Goal: Transaction & Acquisition: Purchase product/service

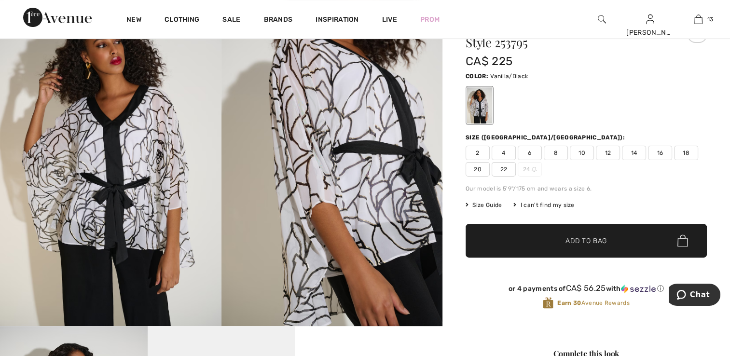
scroll to position [97, 0]
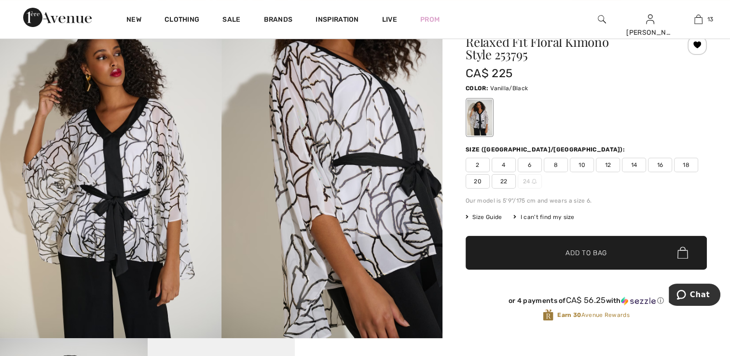
click at [120, 216] on img at bounding box center [111, 173] width 222 height 332
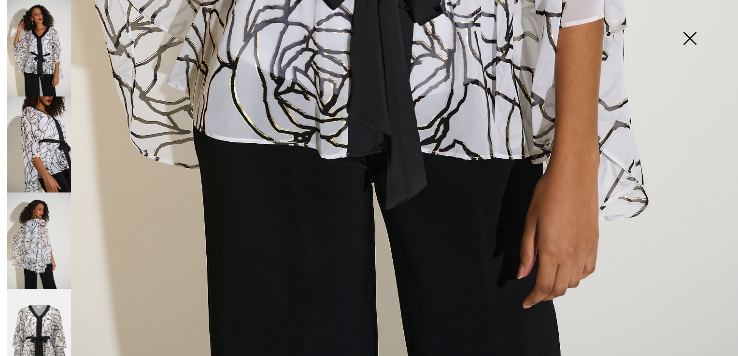
scroll to position [739, 0]
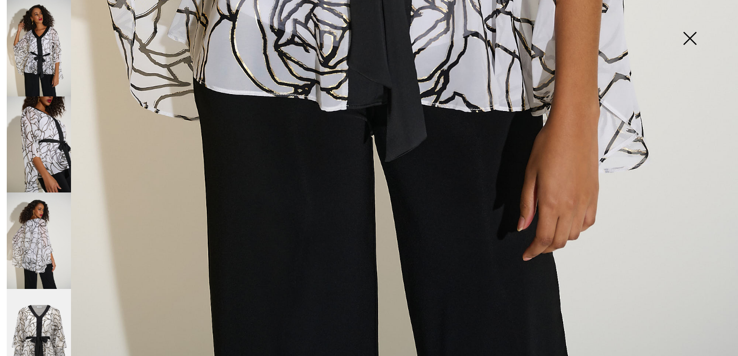
click at [42, 140] on img at bounding box center [39, 145] width 64 height 97
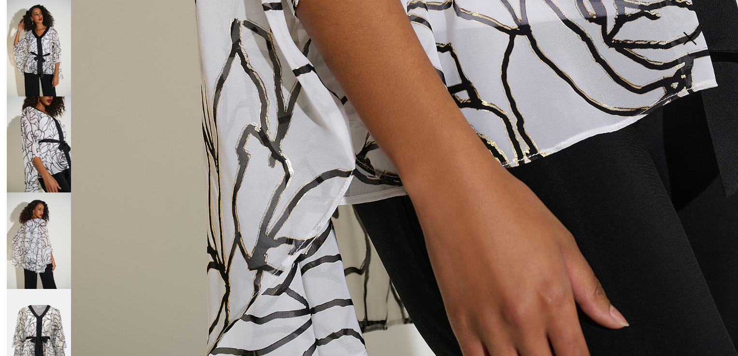
click at [64, 218] on img at bounding box center [39, 241] width 64 height 97
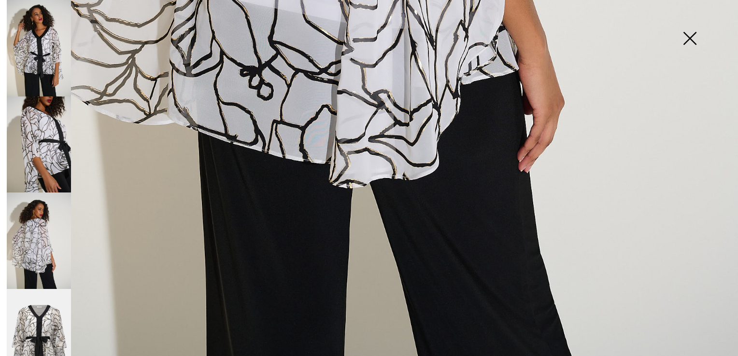
click at [687, 32] on img at bounding box center [689, 39] width 48 height 50
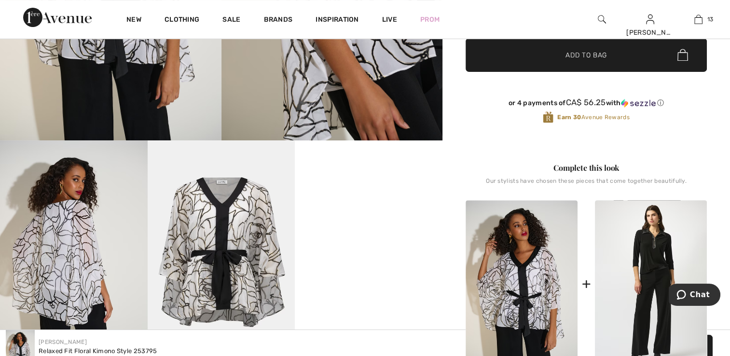
scroll to position [338, 0]
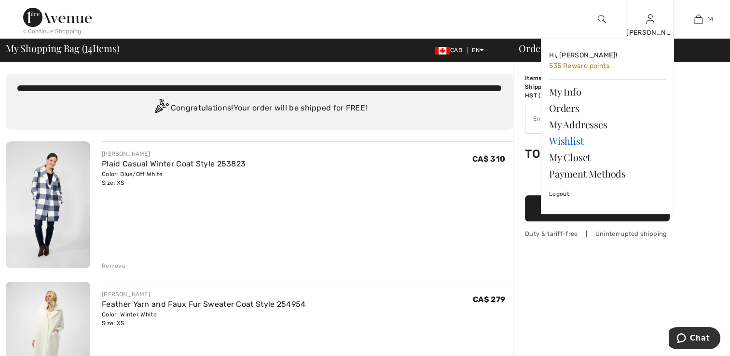
click at [581, 141] on link "Wishlist" at bounding box center [607, 141] width 117 height 16
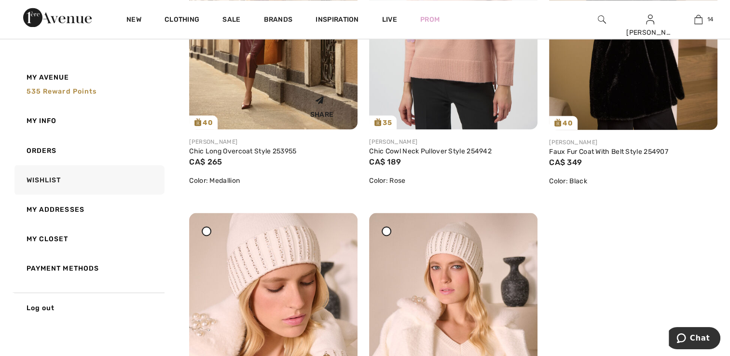
scroll to position [5243, 0]
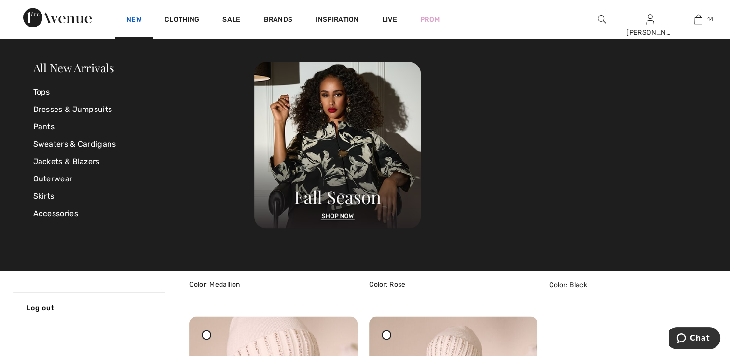
click at [139, 18] on link "New" at bounding box center [133, 20] width 15 height 10
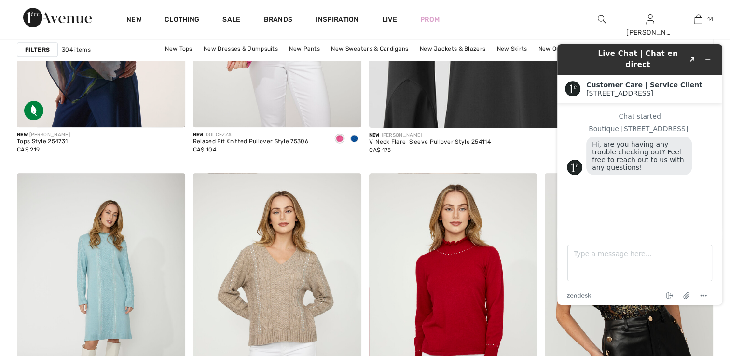
scroll to position [628, 0]
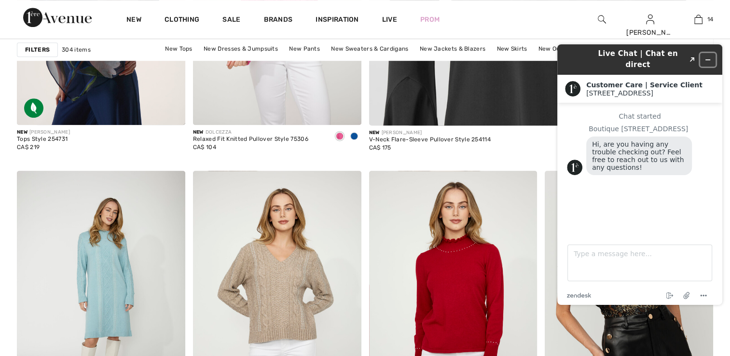
click at [707, 56] on icon "Minimize widget" at bounding box center [708, 59] width 7 height 7
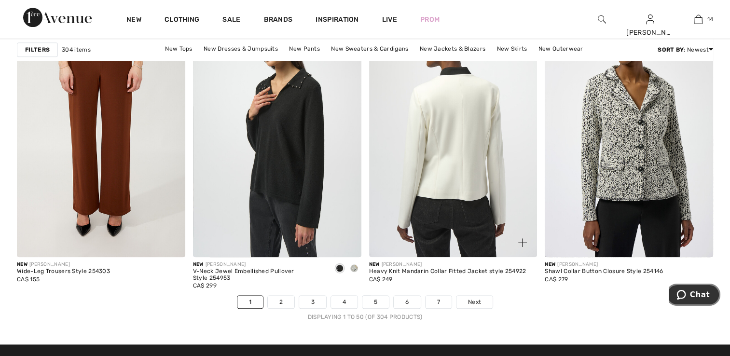
scroll to position [4452, 0]
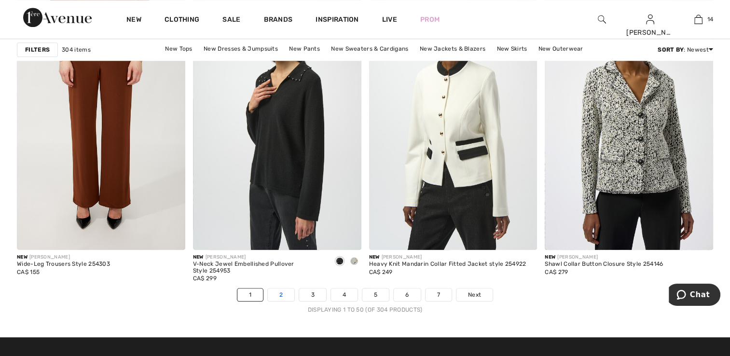
click at [279, 295] on link "2" at bounding box center [281, 295] width 27 height 13
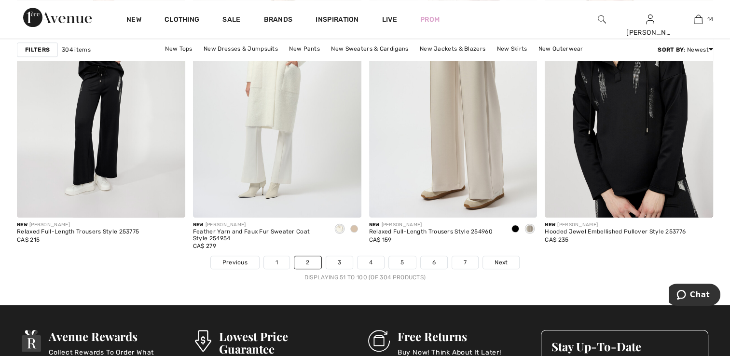
scroll to position [4489, 0]
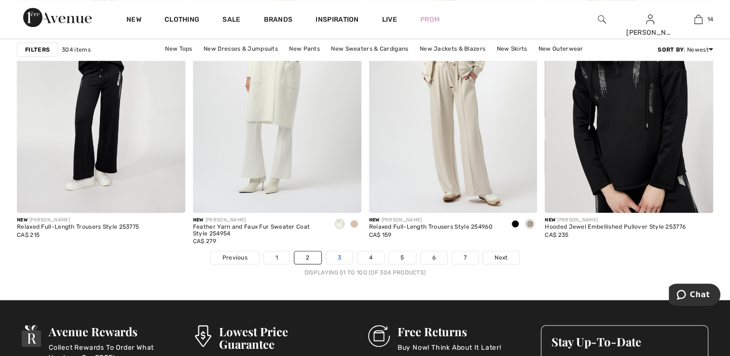
click at [341, 256] on link "3" at bounding box center [339, 257] width 27 height 13
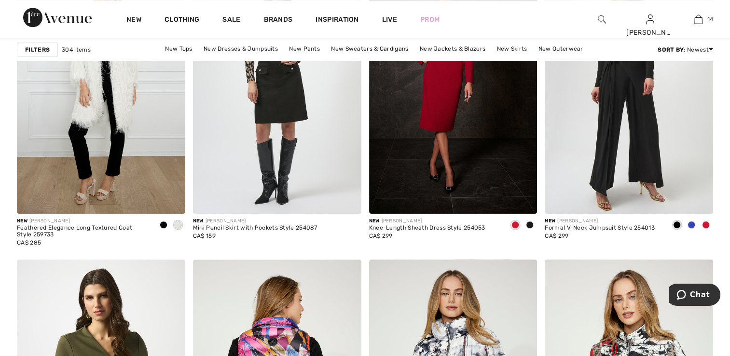
scroll to position [821, 0]
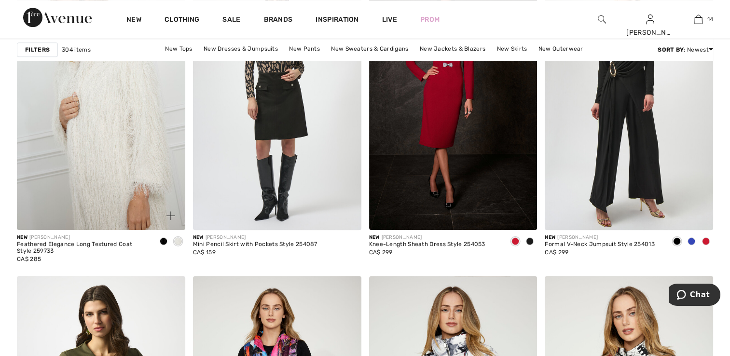
click at [91, 139] on img at bounding box center [101, 104] width 168 height 252
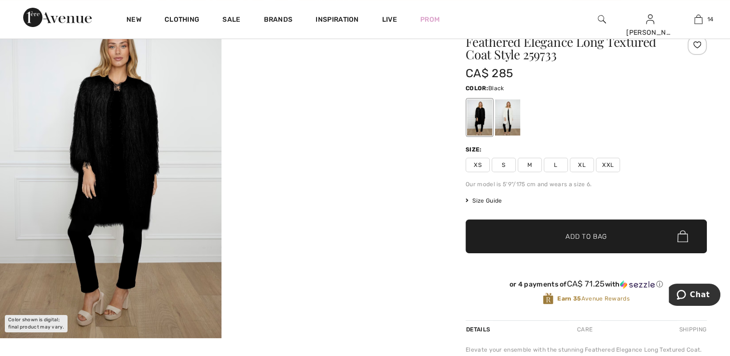
click at [140, 200] on img at bounding box center [111, 173] width 222 height 332
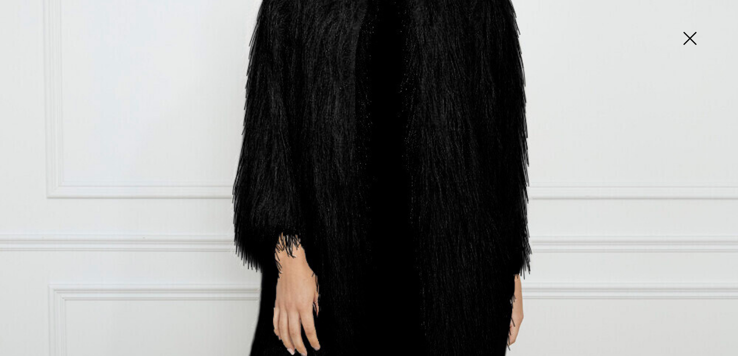
scroll to position [290, 0]
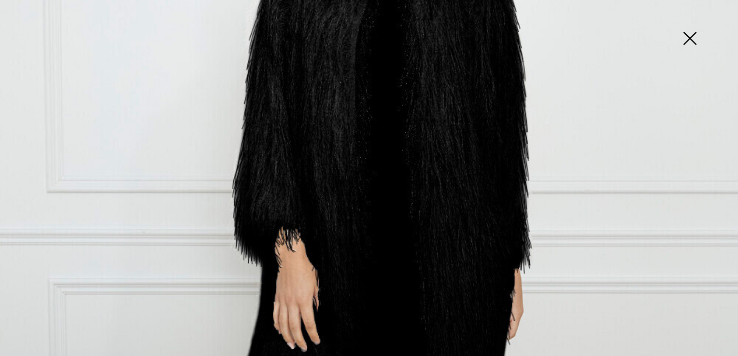
click at [686, 35] on img at bounding box center [689, 39] width 48 height 50
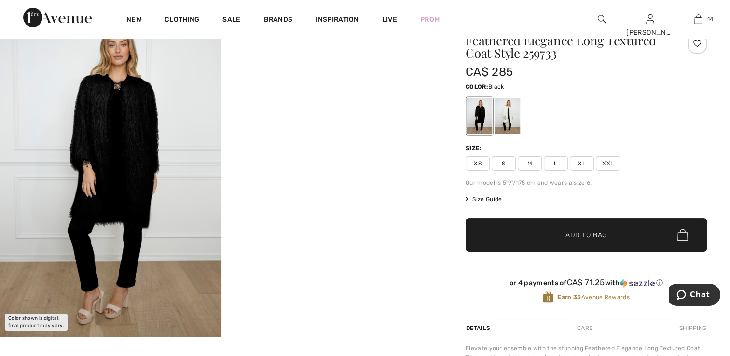
scroll to position [97, 0]
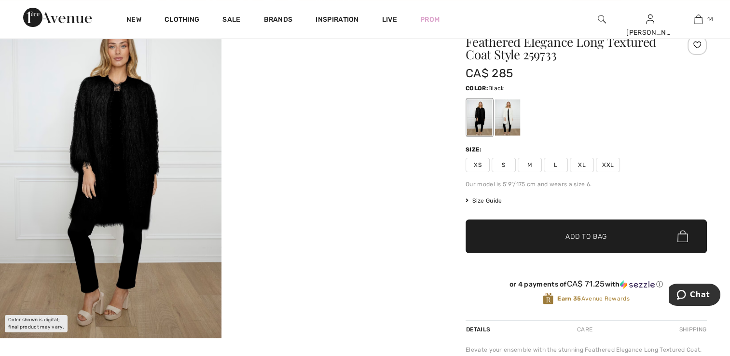
click at [487, 120] on div at bounding box center [479, 117] width 25 height 36
click at [502, 118] on div at bounding box center [507, 117] width 25 height 36
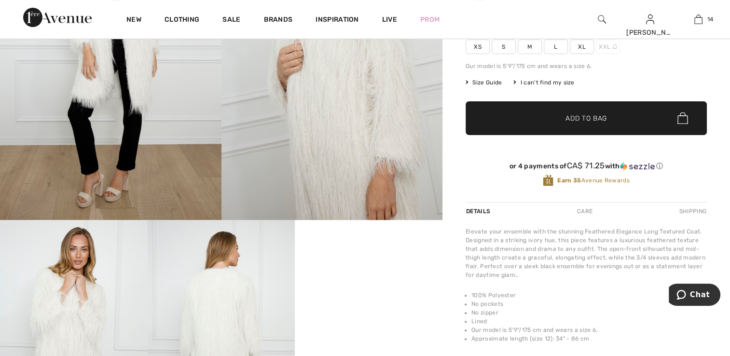
scroll to position [145, 0]
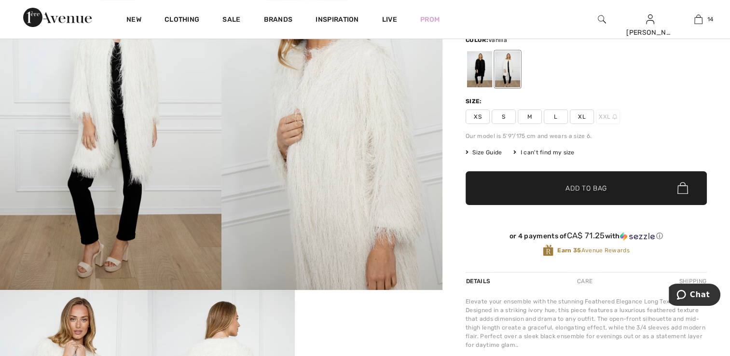
click at [476, 111] on span "XS" at bounding box center [478, 117] width 24 height 14
click at [565, 183] on span "✔ Added to Bag" at bounding box center [572, 188] width 59 height 10
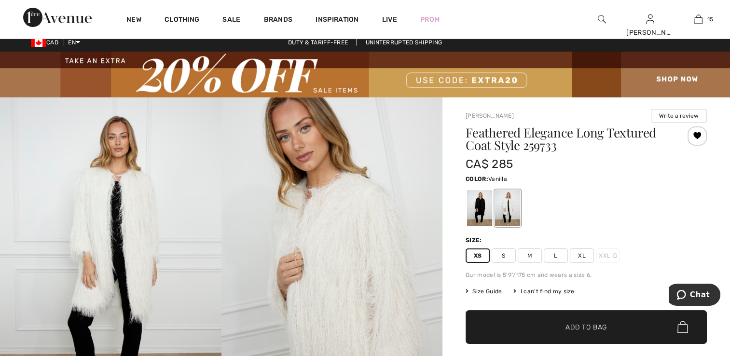
scroll to position [0, 0]
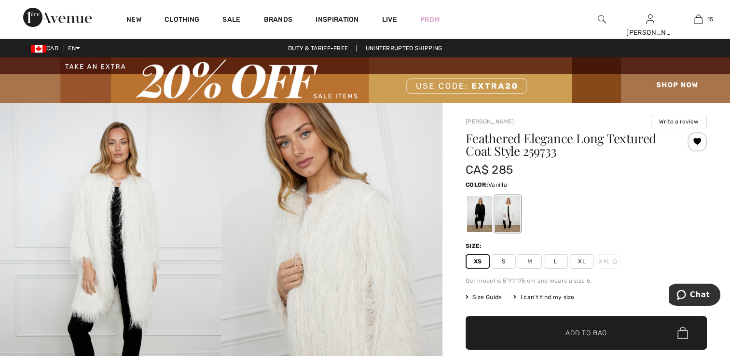
click at [693, 138] on div at bounding box center [697, 141] width 19 height 19
click at [484, 215] on div at bounding box center [479, 214] width 25 height 36
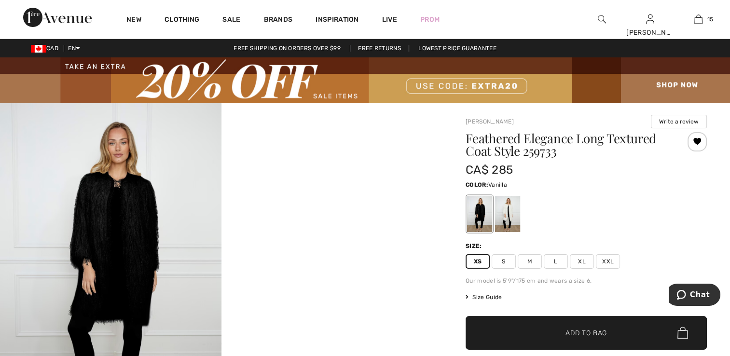
click at [503, 208] on div at bounding box center [507, 214] width 25 height 36
